Goal: Task Accomplishment & Management: Use online tool/utility

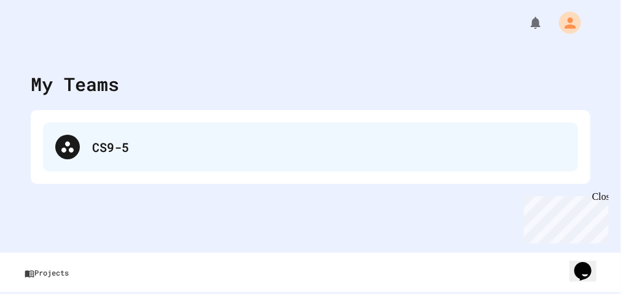
click at [144, 141] on div "CS9-5" at bounding box center [329, 147] width 474 height 18
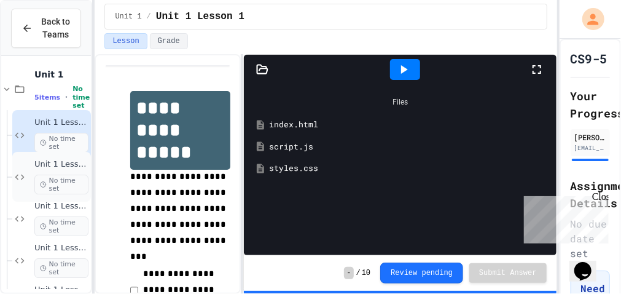
click at [46, 166] on span "Unit 1 Lesson 2 - HTML Doc Setup" at bounding box center [61, 164] width 54 height 10
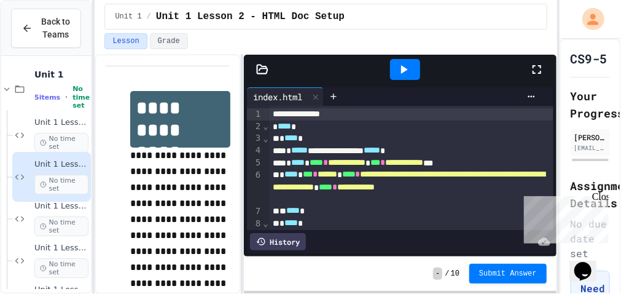
click at [415, 65] on div at bounding box center [405, 69] width 30 height 21
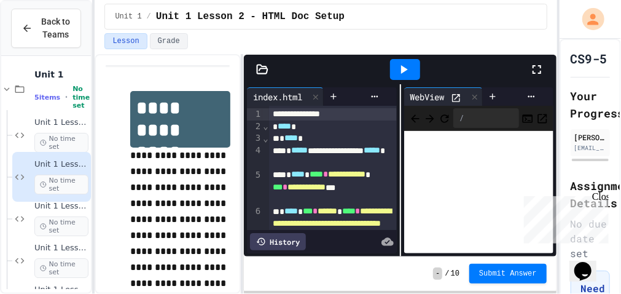
click at [537, 75] on icon at bounding box center [537, 69] width 15 height 15
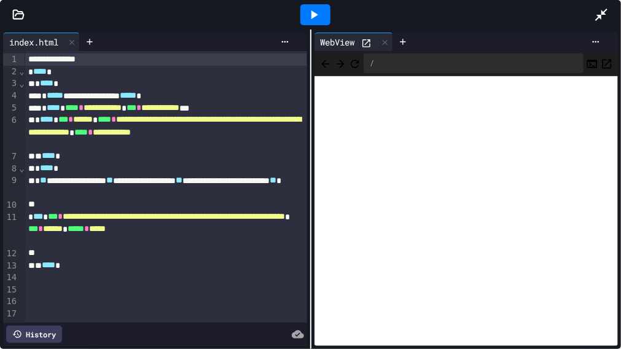
click at [603, 12] on icon at bounding box center [602, 15] width 12 height 12
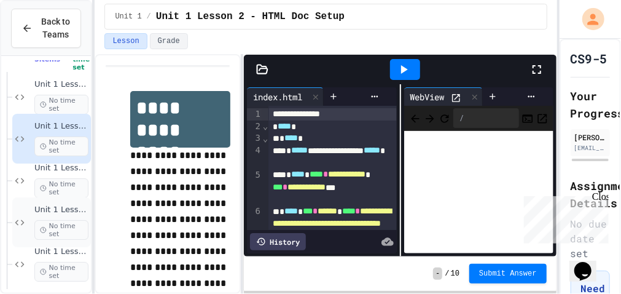
click at [61, 269] on span "No time set" at bounding box center [61, 272] width 54 height 20
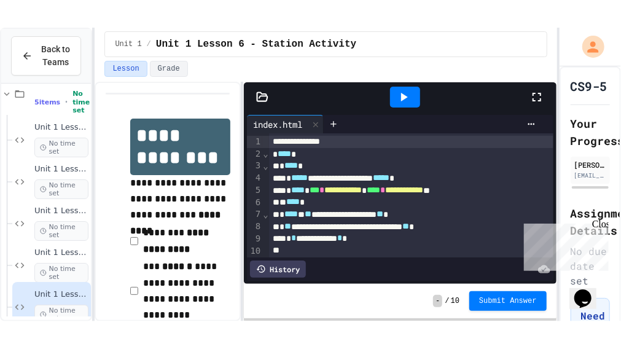
scroll to position [25, 0]
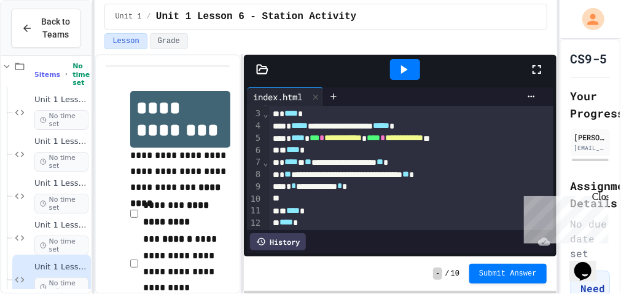
click at [534, 74] on icon at bounding box center [537, 69] width 15 height 15
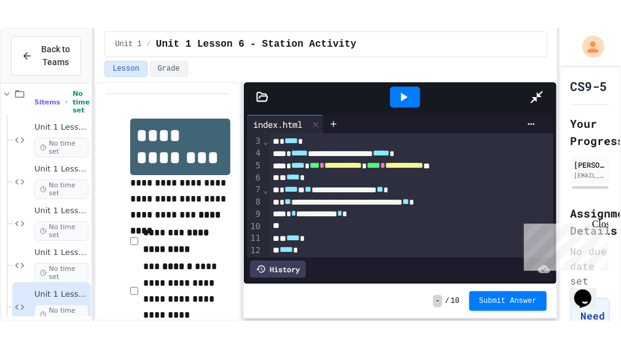
scroll to position [0, 0]
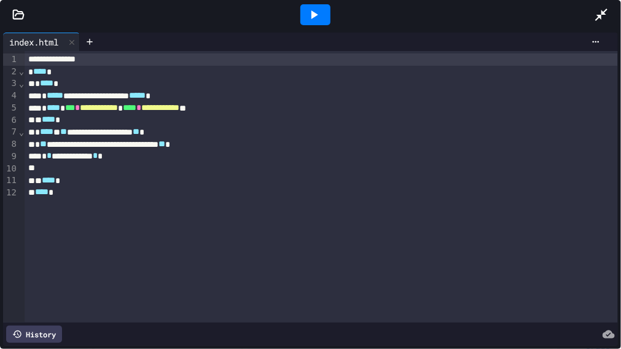
click at [65, 147] on div "**********" at bounding box center [322, 144] width 594 height 12
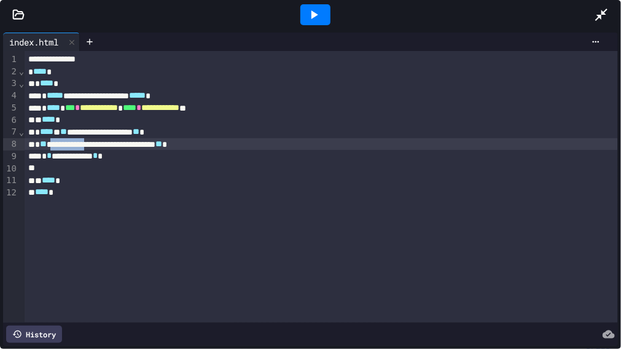
drag, startPoint x: 117, startPoint y: 144, endPoint x: 59, endPoint y: 144, distance: 58.4
click at [59, 144] on div "**********" at bounding box center [322, 144] width 594 height 12
click at [320, 14] on icon at bounding box center [314, 14] width 15 height 15
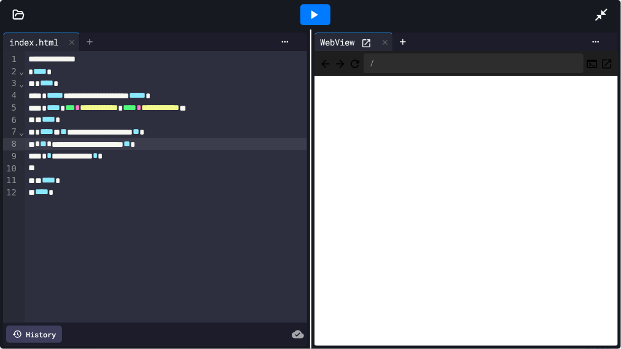
click at [88, 41] on icon at bounding box center [90, 42] width 10 height 10
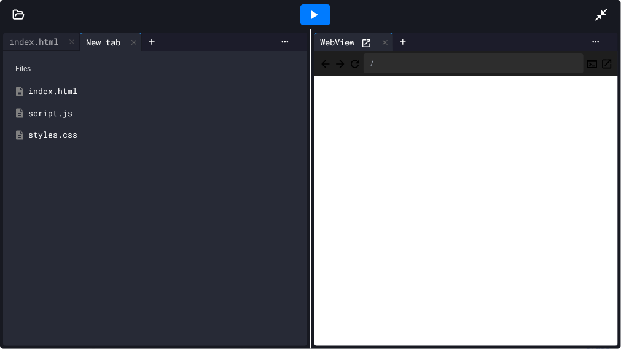
click at [49, 130] on div "styles.css" at bounding box center [164, 135] width 272 height 12
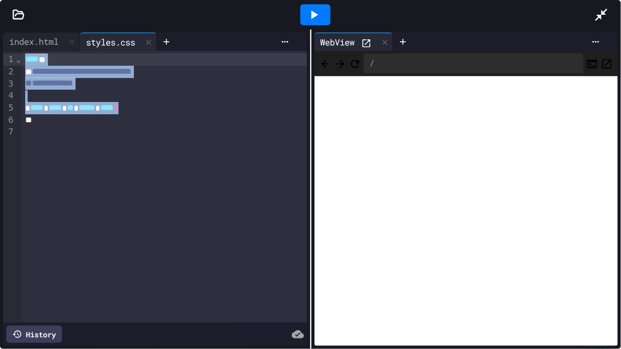
drag, startPoint x: 172, startPoint y: 108, endPoint x: 24, endPoint y: 63, distance: 154.8
click at [24, 63] on div "**********" at bounding box center [164, 187] width 285 height 272
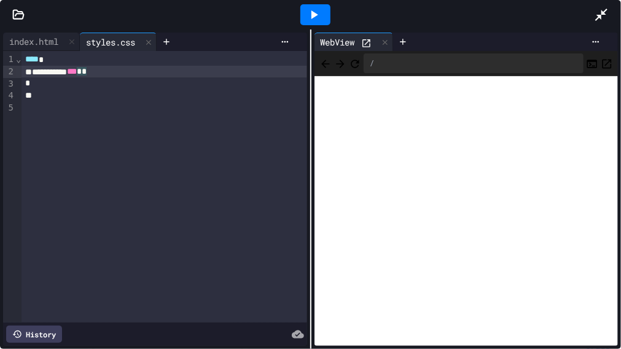
click at [605, 18] on icon at bounding box center [601, 14] width 15 height 15
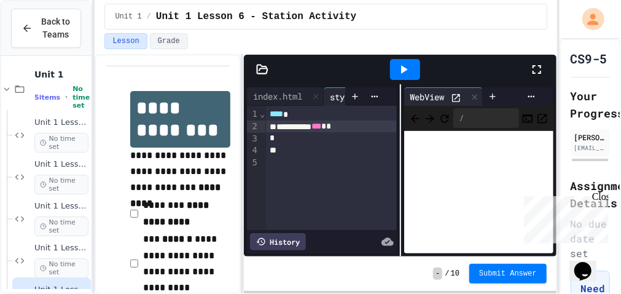
click at [331, 124] on span "*" at bounding box center [328, 126] width 5 height 9
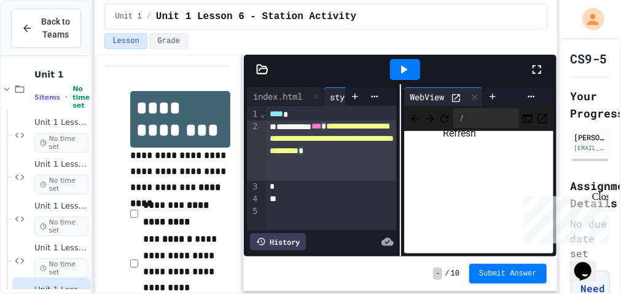
click at [451, 112] on icon "Refresh" at bounding box center [445, 118] width 12 height 12
click at [535, 75] on icon at bounding box center [537, 69] width 15 height 15
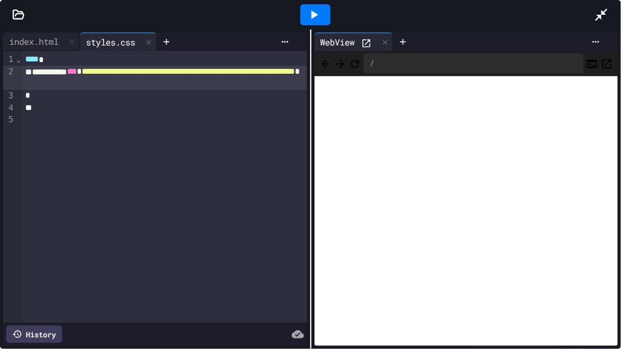
click at [257, 82] on div "**********" at bounding box center [164, 78] width 285 height 25
click at [240, 76] on span "**********" at bounding box center [188, 71] width 213 height 9
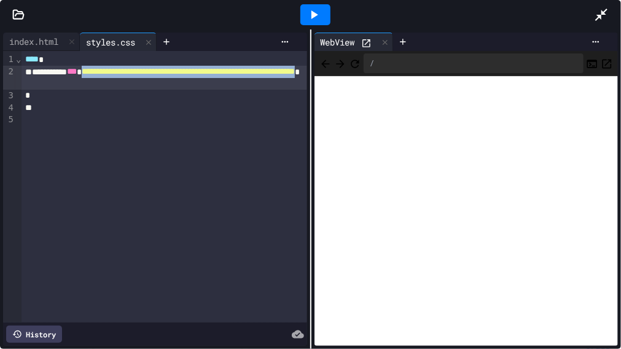
drag, startPoint x: 240, startPoint y: 85, endPoint x: 115, endPoint y: 73, distance: 125.9
click at [115, 73] on span "**********" at bounding box center [188, 71] width 213 height 9
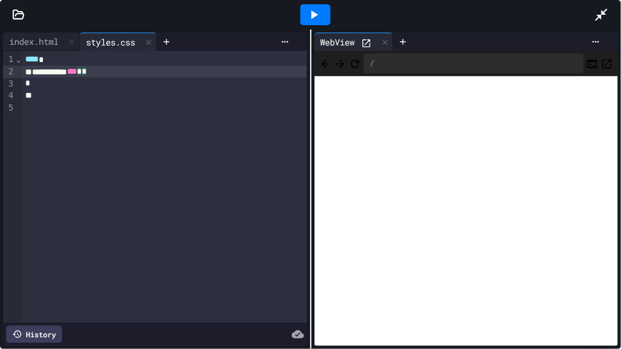
click at [602, 12] on icon at bounding box center [602, 15] width 12 height 12
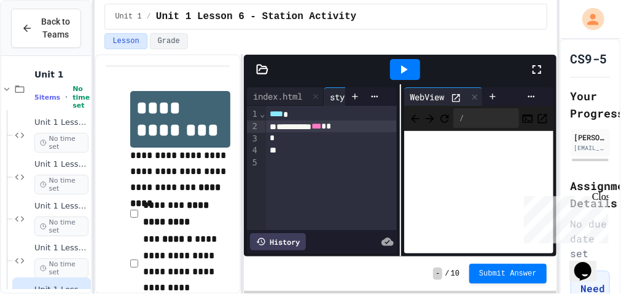
click at [331, 124] on span "*" at bounding box center [328, 126] width 5 height 9
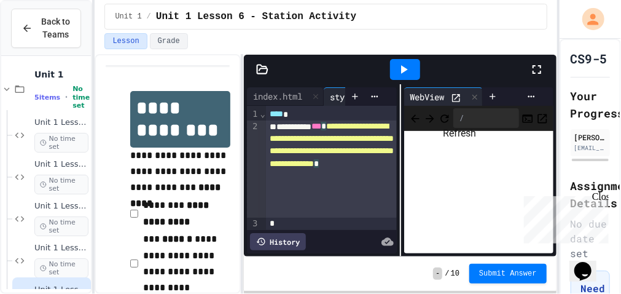
click at [449, 120] on icon "Refresh" at bounding box center [445, 118] width 8 height 8
click at [455, 98] on icon at bounding box center [456, 98] width 10 height 10
click at [535, 70] on icon at bounding box center [537, 69] width 15 height 15
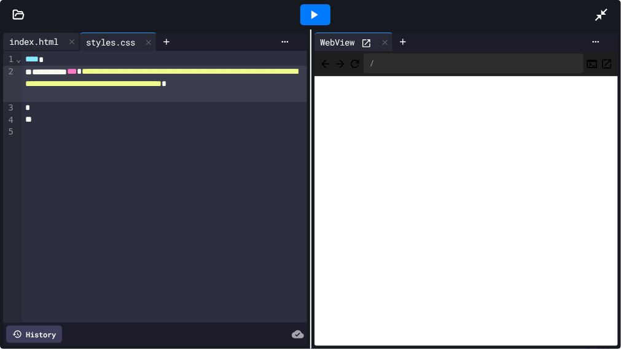
click at [35, 41] on div "index.html" at bounding box center [33, 41] width 61 height 13
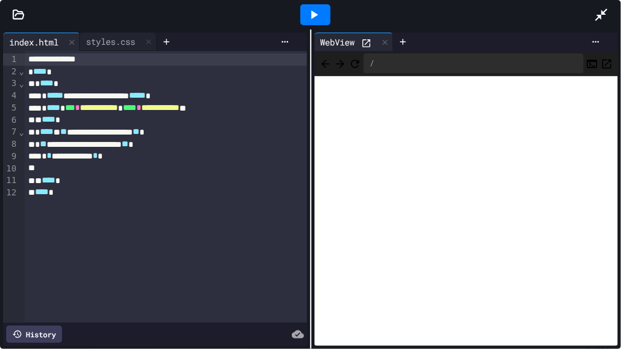
click at [75, 111] on span "***" at bounding box center [70, 107] width 10 height 9
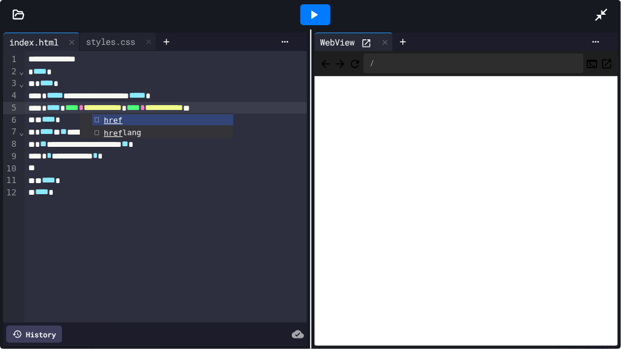
click at [145, 109] on span "*" at bounding box center [142, 107] width 5 height 9
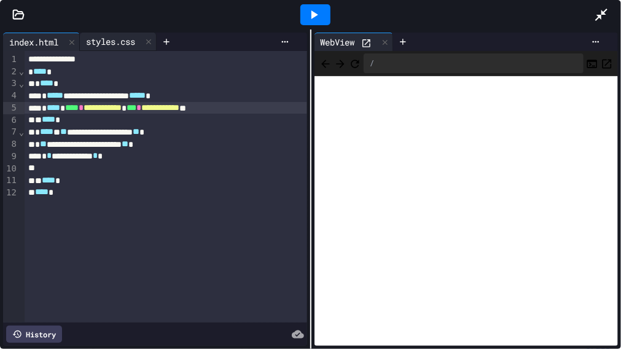
click at [116, 41] on div "styles.css" at bounding box center [110, 41] width 61 height 13
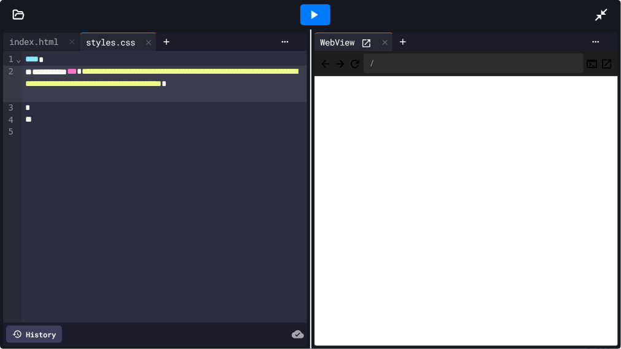
click at [361, 42] on div "WebView" at bounding box center [338, 42] width 47 height 13
click at [328, 15] on div at bounding box center [316, 14] width 30 height 21
click at [597, 15] on icon at bounding box center [602, 15] width 12 height 12
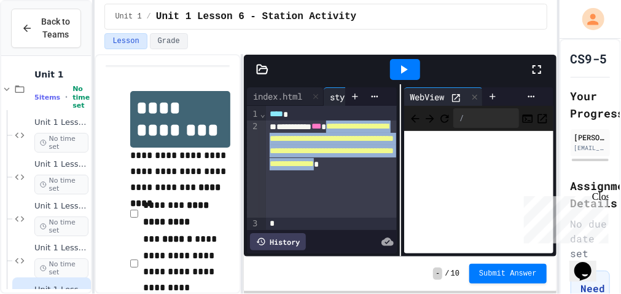
drag, startPoint x: 278, startPoint y: 210, endPoint x: 347, endPoint y: 137, distance: 99.6
click at [347, 137] on span "**********" at bounding box center [332, 145] width 124 height 46
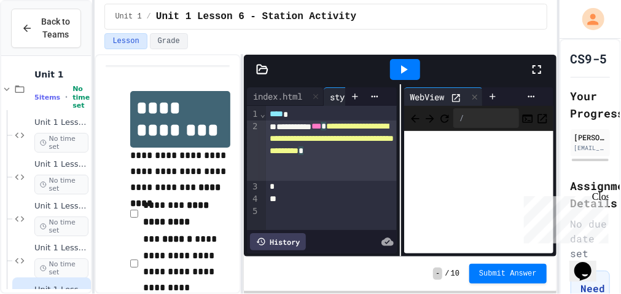
click at [409, 69] on icon at bounding box center [403, 69] width 15 height 15
click at [460, 94] on icon at bounding box center [456, 98] width 8 height 8
